Goal: Task Accomplishment & Management: Use online tool/utility

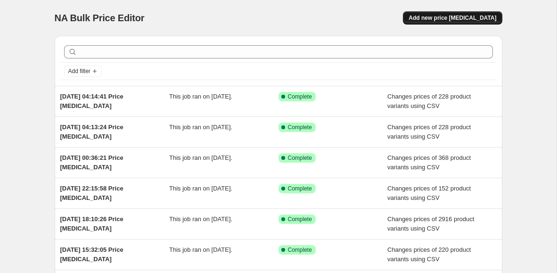
click at [452, 20] on span "Add new price [MEDICAL_DATA]" at bounding box center [453, 18] width 88 height 8
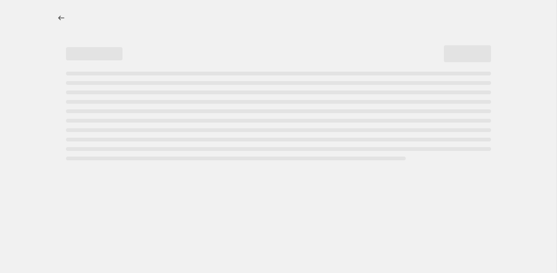
select select "percentage"
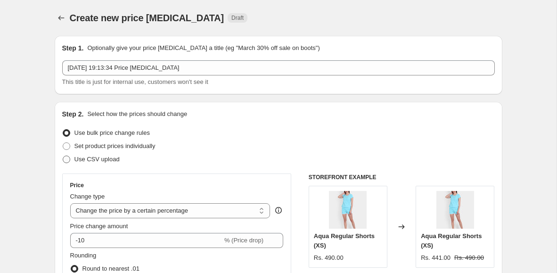
click at [107, 161] on span "Use CSV upload" at bounding box center [97, 159] width 45 height 7
click at [63, 156] on input "Use CSV upload" at bounding box center [63, 156] width 0 height 0
radio input "true"
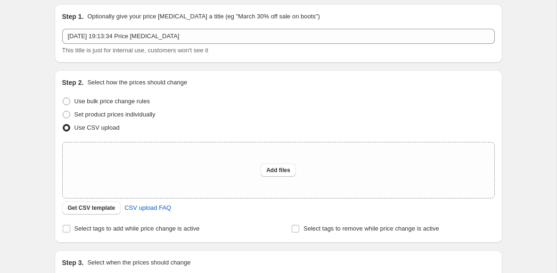
scroll to position [79, 0]
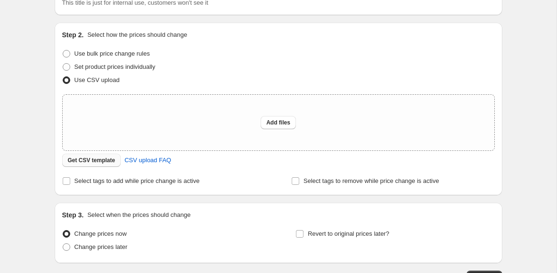
click at [103, 155] on button "Get CSV template" at bounding box center [91, 160] width 59 height 13
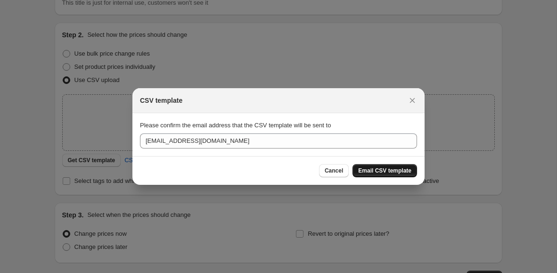
click at [380, 169] on span "Email CSV template" at bounding box center [384, 171] width 53 height 8
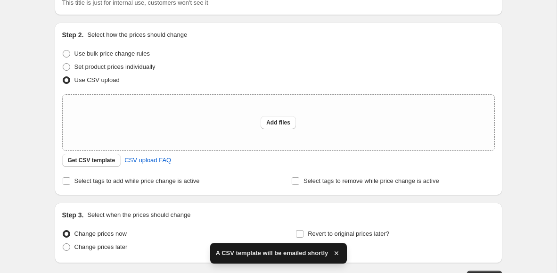
scroll to position [147, 0]
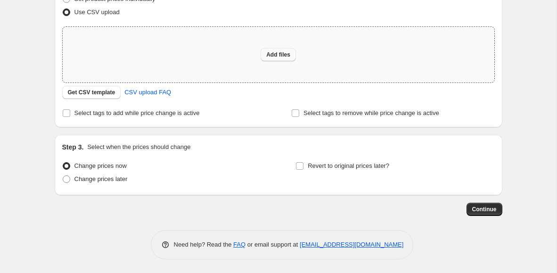
click at [278, 55] on span "Add files" at bounding box center [278, 55] width 24 height 8
type input "C:\fakepath\csv_template_user_12993.csv"
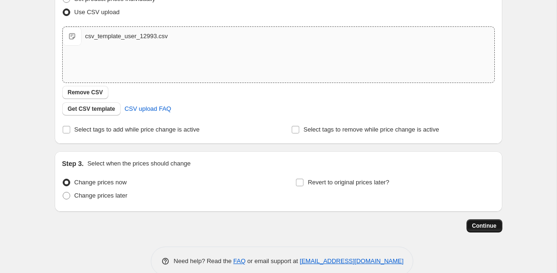
click at [473, 231] on button "Continue" at bounding box center [485, 225] width 36 height 13
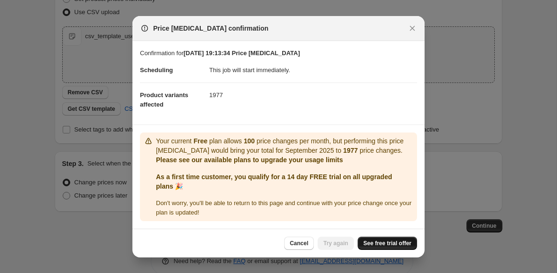
click at [370, 244] on span "See free trial offer" at bounding box center [388, 244] width 48 height 8
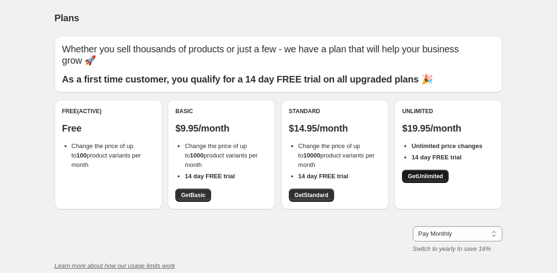
click at [441, 173] on span "Get Unlimited" at bounding box center [425, 177] width 35 height 8
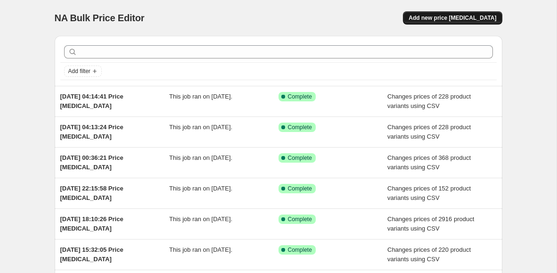
click at [459, 17] on span "Add new price [MEDICAL_DATA]" at bounding box center [453, 18] width 88 height 8
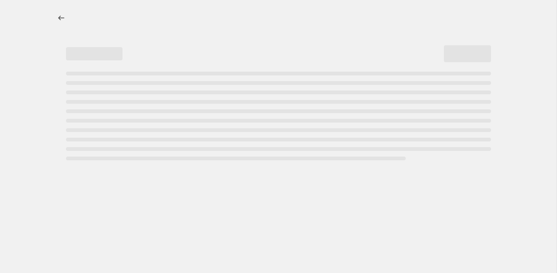
select select "percentage"
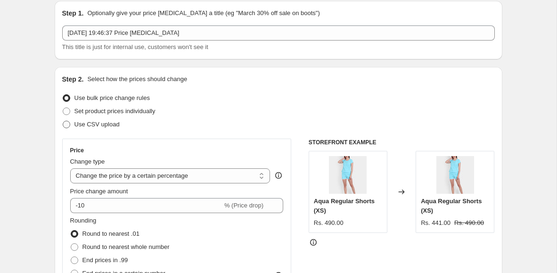
scroll to position [62, 0]
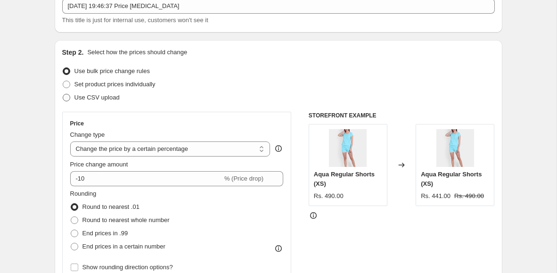
click at [104, 97] on span "Use CSV upload" at bounding box center [97, 97] width 45 height 7
click at [63, 94] on input "Use CSV upload" at bounding box center [63, 94] width 0 height 0
radio input "true"
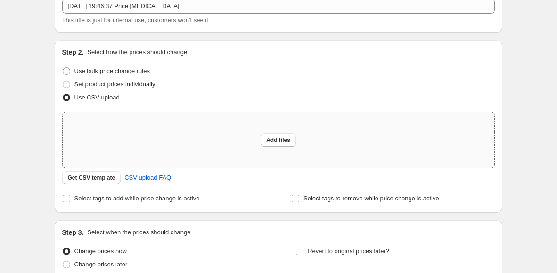
click at [101, 141] on div "Add files" at bounding box center [279, 140] width 432 height 56
type input "C:\fakepath\csv_template_user_12993.csv"
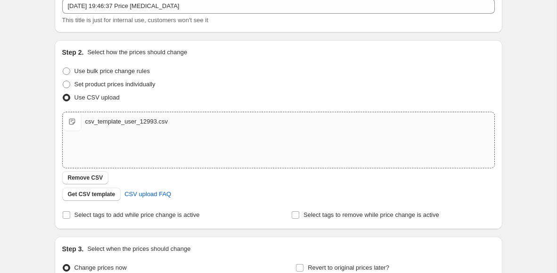
scroll to position [163, 0]
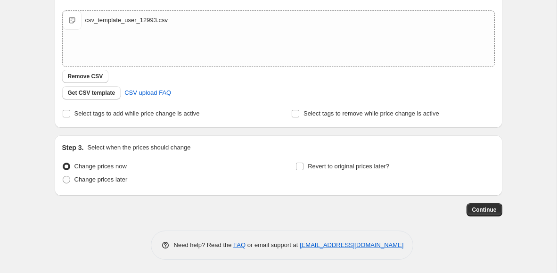
click at [507, 209] on div "Create new price [MEDICAL_DATA]. This page is ready Create new price [MEDICAL_D…" at bounding box center [278, 55] width 471 height 437
click at [488, 210] on span "Continue" at bounding box center [485, 210] width 25 height 8
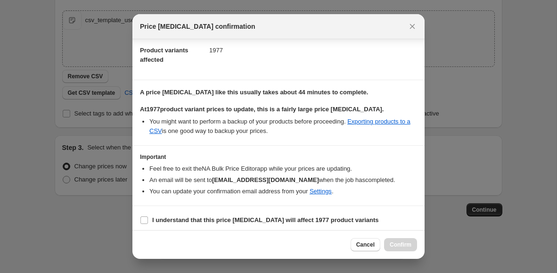
scroll to position [46, 0]
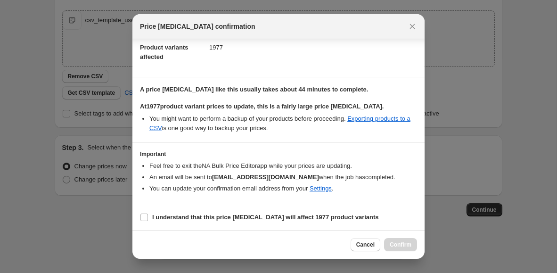
click at [206, 223] on section "I understand that this price [MEDICAL_DATA] will affect 1977 product variants" at bounding box center [279, 217] width 292 height 28
click at [212, 217] on b "I understand that this price [MEDICAL_DATA] will affect 1977 product variants" at bounding box center [265, 217] width 227 height 7
click at [148, 217] on input "I understand that this price [MEDICAL_DATA] will affect 1977 product variants" at bounding box center [145, 218] width 8 height 8
checkbox input "true"
click at [399, 240] on button "Confirm" at bounding box center [400, 244] width 33 height 13
